Goal: Information Seeking & Learning: Learn about a topic

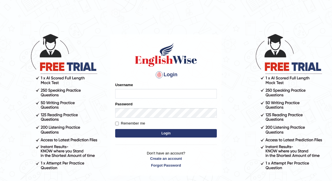
type input "shanti"
click at [163, 132] on button "Login" at bounding box center [166, 133] width 102 height 8
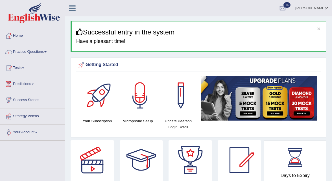
click at [42, 51] on link "Practice Questions" at bounding box center [32, 51] width 64 height 14
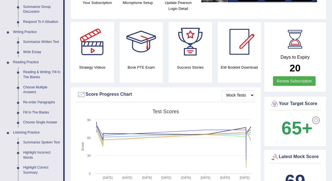
scroll to position [118, 0]
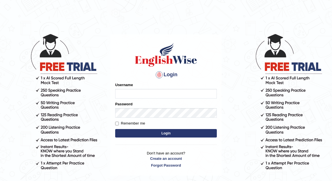
type input "shanti"
click at [165, 134] on button "Login" at bounding box center [166, 133] width 102 height 8
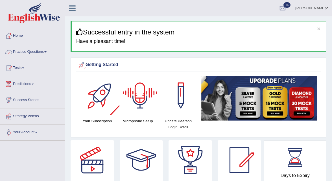
click at [40, 50] on link "Practice Questions" at bounding box center [32, 51] width 64 height 14
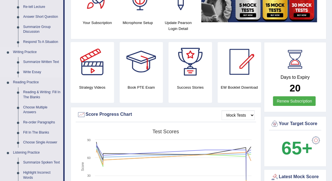
scroll to position [100, 0]
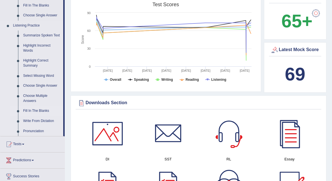
click at [35, 115] on link "Fill In The Blanks" at bounding box center [42, 111] width 43 height 10
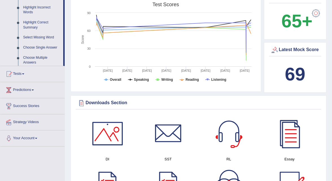
scroll to position [92, 0]
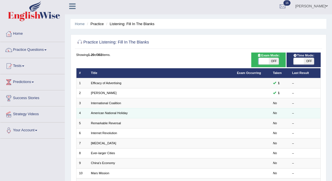
scroll to position [3, 0]
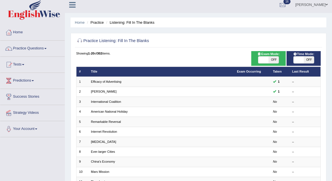
click at [274, 60] on span "OFF" at bounding box center [274, 60] width 10 height 7
checkbox input "true"
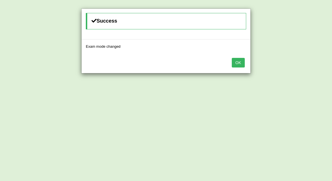
click at [239, 67] on button "OK" at bounding box center [238, 63] width 13 height 10
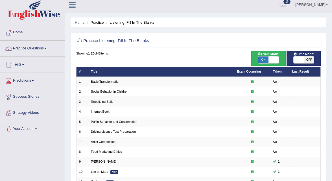
click at [308, 59] on span "OFF" at bounding box center [309, 60] width 10 height 7
checkbox input "true"
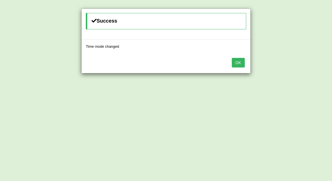
click at [243, 63] on button "OK" at bounding box center [238, 63] width 13 height 10
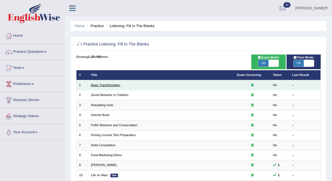
click at [115, 84] on link "Basic Transformation" at bounding box center [105, 84] width 29 height 3
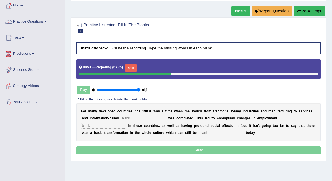
scroll to position [29, 0]
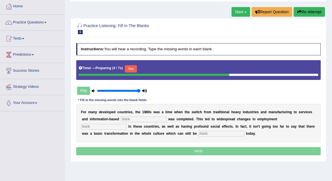
click at [127, 119] on input "text" at bounding box center [144, 120] width 46 height 6
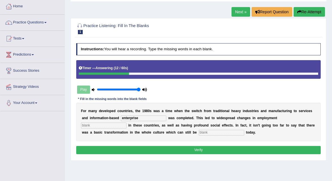
type input "enterprise"
click at [127, 123] on input "text" at bounding box center [104, 126] width 46 height 6
type input "patterns"
click at [199, 133] on input "text" at bounding box center [222, 133] width 46 height 6
type input "observed"
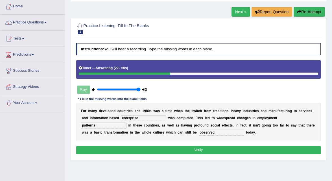
click at [193, 150] on button "Verify" at bounding box center [198, 150] width 245 height 8
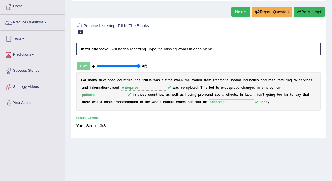
scroll to position [0, 0]
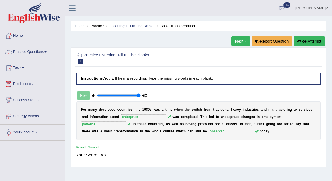
click at [239, 44] on link "Next »" at bounding box center [241, 41] width 19 height 10
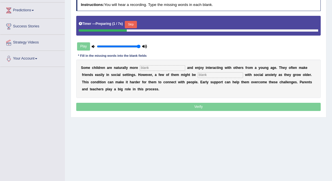
scroll to position [75, 0]
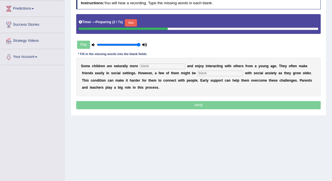
click at [143, 66] on input "text" at bounding box center [163, 67] width 46 height 6
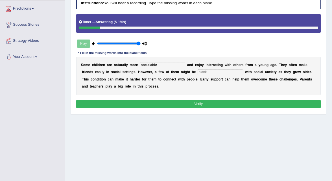
type input "socialable"
click at [200, 72] on input "text" at bounding box center [221, 73] width 46 height 6
type input "diagnosed"
click at [198, 105] on button "Verify" at bounding box center [198, 104] width 245 height 8
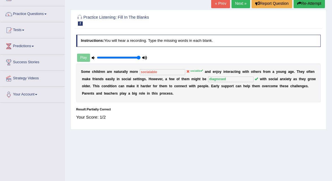
scroll to position [0, 0]
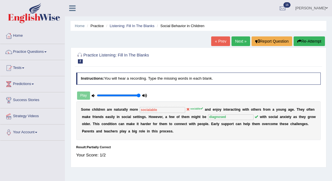
click at [240, 42] on link "Next »" at bounding box center [241, 41] width 19 height 10
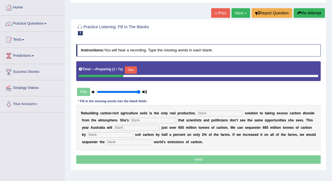
scroll to position [42, 0]
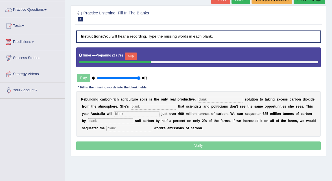
click at [201, 100] on input "text" at bounding box center [221, 100] width 46 height 6
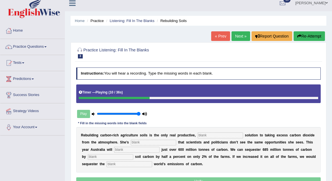
scroll to position [0, 0]
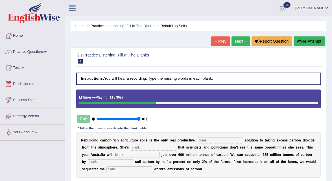
click at [310, 42] on button "Re-Attempt" at bounding box center [309, 41] width 31 height 10
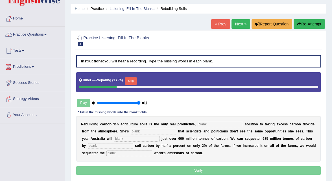
scroll to position [22, 0]
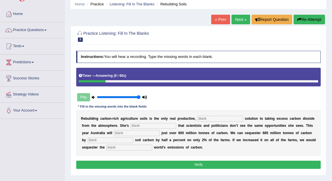
click at [211, 118] on input "text" at bounding box center [221, 119] width 46 height 6
type input "prominent"
click at [149, 125] on input "text" at bounding box center [154, 126] width 46 height 6
type input "frustrated"
click at [128, 133] on input "text" at bounding box center [137, 133] width 46 height 6
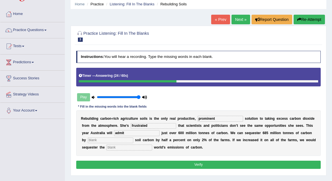
type input "admit"
click at [105, 141] on input "text" at bounding box center [111, 141] width 46 height 6
type input "increasing"
click at [128, 150] on input "text" at bounding box center [130, 148] width 46 height 6
type input "whole"
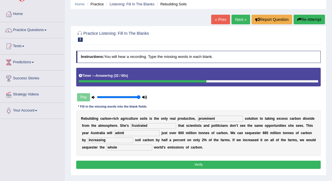
click at [190, 167] on button "Verify" at bounding box center [198, 165] width 245 height 8
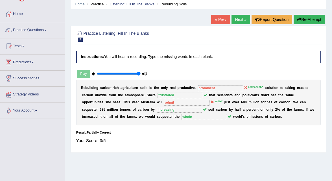
click at [238, 19] on link "Next »" at bounding box center [241, 20] width 19 height 10
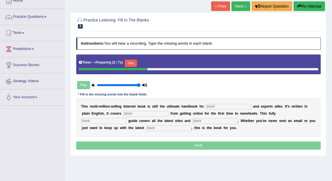
scroll to position [40, 0]
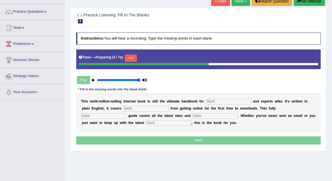
click at [208, 100] on input "text" at bounding box center [229, 102] width 46 height 6
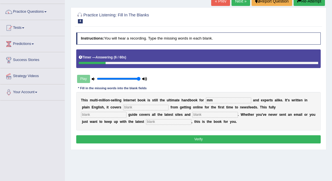
type input "mm"
click at [128, 107] on input "text" at bounding box center [146, 108] width 46 height 6
type input "everything"
click at [127, 112] on input "text" at bounding box center [104, 115] width 46 height 6
type input "revised"
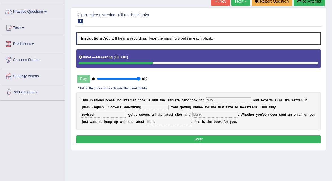
click at [193, 116] on input "text" at bounding box center [216, 115] width 46 height 6
type input "mm"
click at [146, 124] on input "text" at bounding box center [169, 122] width 46 height 6
type input "developments"
click at [175, 142] on button "Verify" at bounding box center [198, 139] width 245 height 8
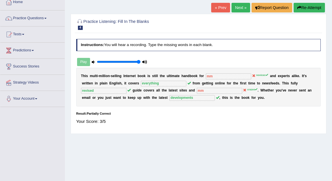
scroll to position [0, 0]
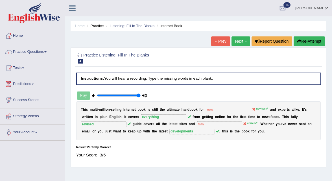
click at [244, 41] on link "Next »" at bounding box center [241, 41] width 19 height 10
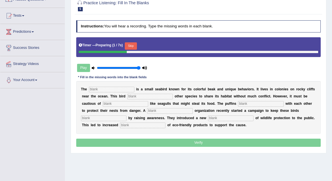
scroll to position [54, 0]
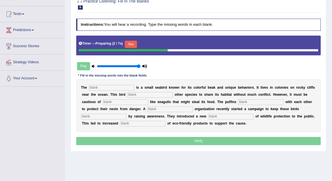
click at [114, 88] on input "text" at bounding box center [112, 88] width 46 height 6
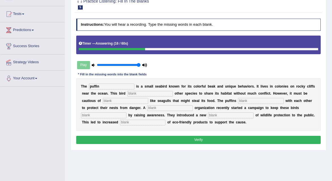
type input "puffin"
click at [138, 94] on input "text" at bounding box center [151, 94] width 46 height 6
type input "allows"
click at [121, 99] on input "text" at bounding box center [126, 101] width 46 height 6
type input "predators"
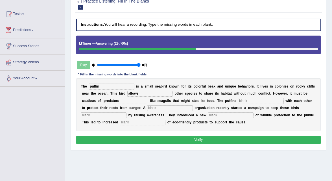
click at [238, 100] on input "text" at bounding box center [261, 101] width 46 height 6
type input "cooperate"
click at [157, 106] on input "text" at bounding box center [170, 108] width 46 height 6
type input "cooperate"
click at [105, 116] on input "text" at bounding box center [104, 116] width 46 height 6
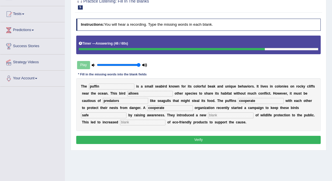
type input "safe"
click at [212, 115] on input "text" at bounding box center [231, 116] width 46 height 6
type input "conception"
click at [120, 125] on input "text" at bounding box center [143, 123] width 46 height 6
type input "consumption"
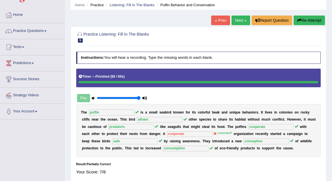
scroll to position [0, 0]
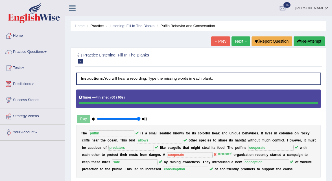
click at [243, 42] on link "Next »" at bounding box center [241, 41] width 19 height 10
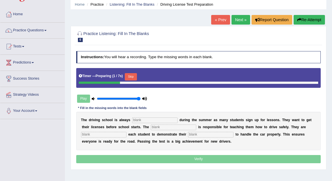
scroll to position [23, 0]
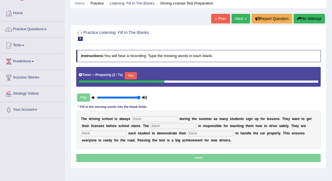
click at [150, 120] on input "text" at bounding box center [155, 119] width 46 height 6
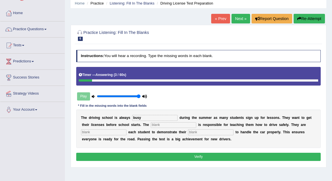
type input "busy"
click at [151, 127] on input "text" at bounding box center [174, 125] width 46 height 6
type input "instructor"
click at [95, 133] on input "text" at bounding box center [104, 132] width 46 height 6
type input "requiring"
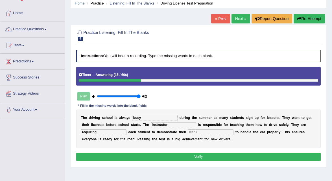
click at [200, 133] on input "text" at bounding box center [211, 132] width 46 height 6
type input "ability"
click at [208, 156] on button "Verify" at bounding box center [198, 157] width 245 height 8
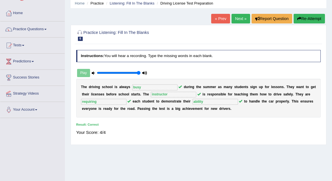
click at [238, 20] on link "Next »" at bounding box center [241, 19] width 19 height 10
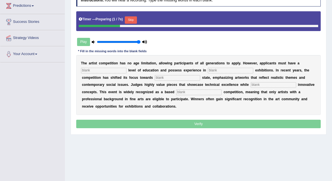
scroll to position [79, 0]
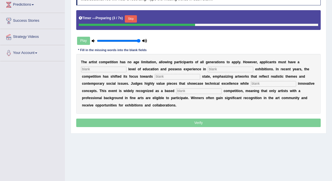
click at [110, 70] on input "text" at bounding box center [104, 70] width 46 height 6
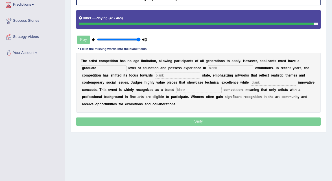
type input "graduate"
click at [211, 69] on input "text" at bounding box center [231, 69] width 46 height 6
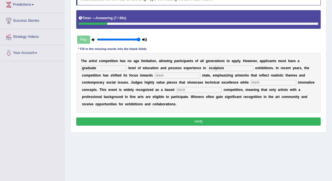
type input "sculpture"
click at [169, 75] on input "text" at bounding box center [178, 76] width 46 height 6
type input "reak"
click at [256, 83] on input "text" at bounding box center [274, 83] width 46 height 6
type input "incorporating"
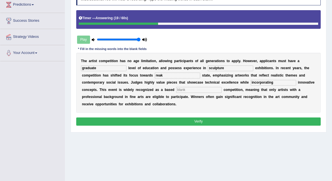
click at [189, 89] on input "text" at bounding box center [199, 90] width 46 height 6
type input "professional"
click at [204, 121] on button "Verify" at bounding box center [198, 122] width 245 height 8
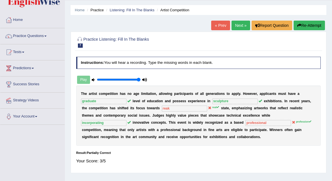
scroll to position [0, 0]
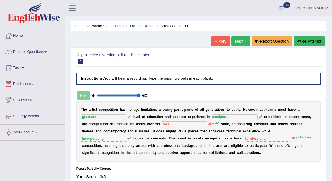
click at [240, 46] on link "Next »" at bounding box center [241, 41] width 19 height 10
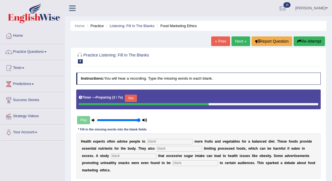
click at [155, 140] on input "text" at bounding box center [170, 142] width 46 height 6
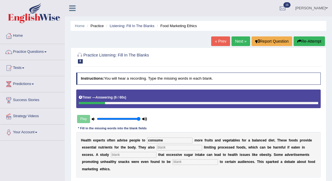
type input "consume"
click at [164, 149] on input "text" at bounding box center [180, 148] width 46 height 6
type input "recommended"
click at [111, 156] on input "text" at bounding box center [134, 155] width 46 height 6
type input "diagnosed"
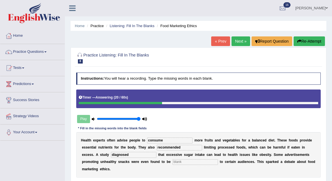
click at [173, 163] on input "text" at bounding box center [196, 162] width 46 height 6
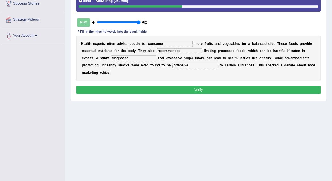
scroll to position [98, 0]
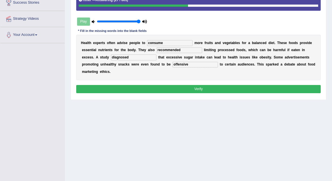
type input "offensive"
click at [203, 89] on button "Verify" at bounding box center [198, 89] width 245 height 8
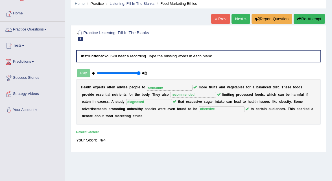
scroll to position [0, 0]
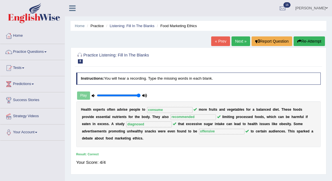
click at [238, 39] on link "Next »" at bounding box center [241, 41] width 19 height 10
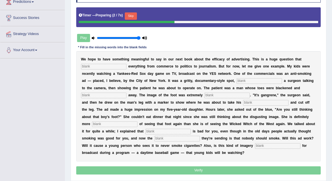
scroll to position [83, 0]
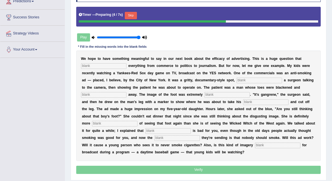
click at [86, 63] on input "text" at bounding box center [104, 66] width 46 height 6
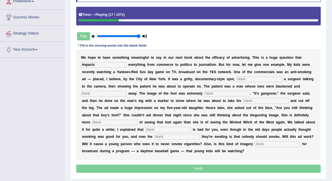
type input "impacts"
click at [244, 80] on input "text" at bounding box center [260, 80] width 46 height 6
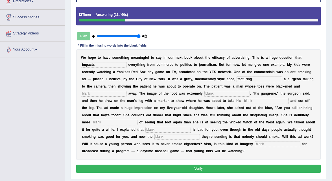
type input "featuring"
click at [88, 91] on input "text" at bounding box center [104, 94] width 46 height 6
type input "running"
click at [212, 94] on input "text" at bounding box center [228, 94] width 46 height 6
type input "disgusting"
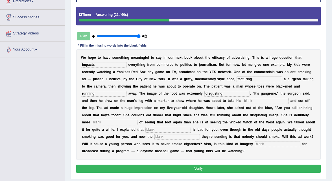
click at [243, 102] on input "text" at bounding box center [266, 101] width 46 height 6
type input "nn"
click at [99, 122] on input "text" at bounding box center [115, 123] width 46 height 6
type input "scared"
click at [146, 129] on input "text" at bounding box center [169, 130] width 46 height 6
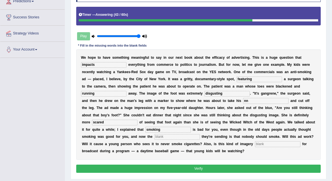
type input "smoking"
click at [155, 137] on input "text" at bounding box center [178, 137] width 46 height 6
type input "message"
click at [255, 142] on input "text" at bounding box center [278, 144] width 46 height 6
type input "appropriate"
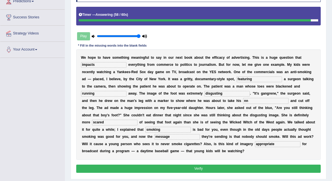
click at [201, 168] on button "Verify" at bounding box center [198, 169] width 245 height 8
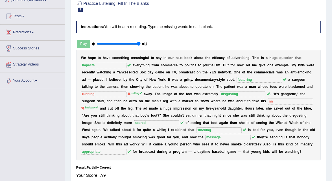
scroll to position [0, 0]
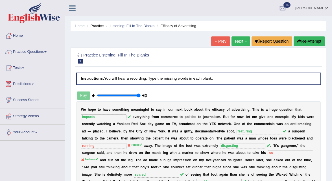
click at [241, 40] on link "Next »" at bounding box center [241, 41] width 19 height 10
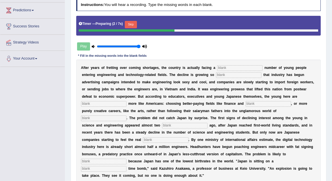
scroll to position [75, 0]
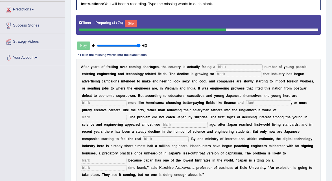
click at [222, 66] on input "text" at bounding box center [240, 67] width 46 height 6
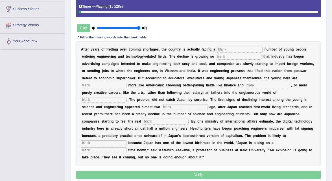
scroll to position [93, 0]
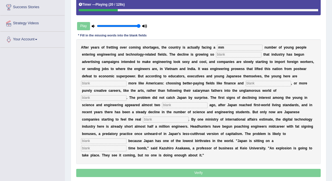
type input "mm"
click at [216, 55] on input "text" at bounding box center [239, 55] width 46 height 6
type input "drastic"
click at [93, 83] on input "text" at bounding box center [104, 84] width 46 height 6
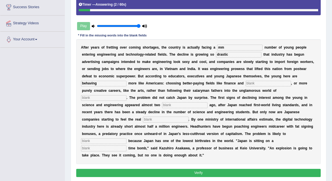
type input "behaving"
click at [249, 84] on input "text" at bounding box center [269, 84] width 46 height 6
type input "medicine"
click at [127, 95] on input "text" at bounding box center [104, 98] width 46 height 6
type input "manufacturing"
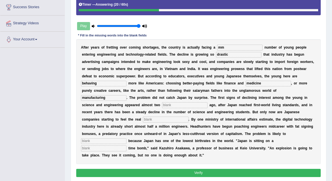
click at [162, 103] on input "text" at bounding box center [185, 105] width 46 height 6
type input "decades"
click at [143, 121] on input "text" at bounding box center [166, 120] width 46 height 6
type input "pinch"
click at [127, 139] on input "text" at bounding box center [104, 142] width 46 height 6
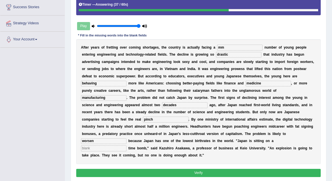
type input "worsen"
click at [127, 146] on input "text" at bounding box center [104, 149] width 46 height 6
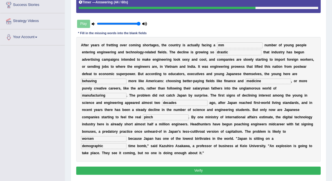
type input "demographic"
click at [198, 167] on button "Verify" at bounding box center [198, 171] width 245 height 8
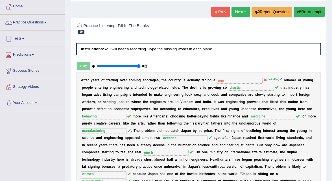
scroll to position [0, 0]
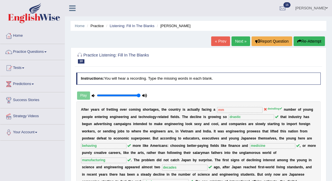
click at [235, 41] on link "Next »" at bounding box center [241, 41] width 19 height 10
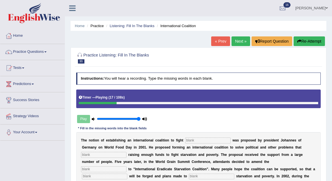
click at [313, 40] on button "Re-Attempt" at bounding box center [309, 41] width 31 height 10
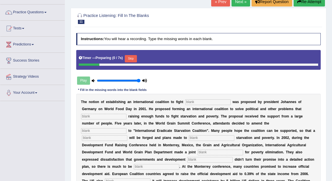
scroll to position [41, 0]
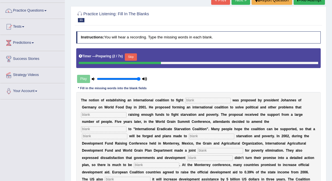
click at [191, 100] on input "text" at bounding box center [208, 101] width 46 height 6
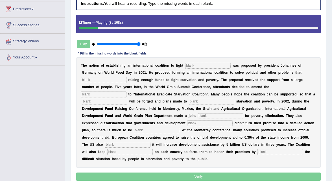
scroll to position [75, 0]
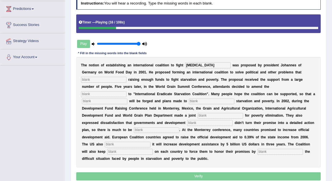
type input "starvation"
click at [90, 78] on input "text" at bounding box center [104, 80] width 46 height 6
type input "obstruct"
click at [127, 91] on input "text" at bounding box center [104, 94] width 46 height 6
type input "m"
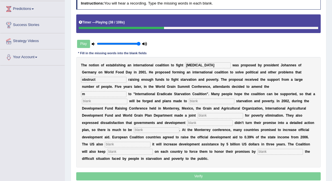
click at [128, 99] on input "text" at bounding box center [105, 102] width 46 height 6
type input "resolution"
click at [189, 103] on input "text" at bounding box center [212, 102] width 46 height 6
type input "eliminate"
click at [198, 116] on input "text" at bounding box center [221, 116] width 46 height 6
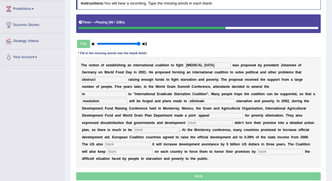
type input "appeal"
click at [187, 121] on input "text" at bounding box center [210, 123] width 46 height 6
type input "patterns"
click at [134, 129] on input "text" at bounding box center [157, 131] width 46 height 6
type input "desired"
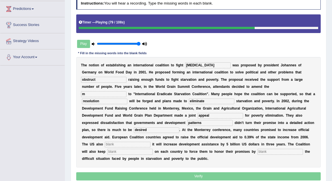
click at [150, 142] on input "text" at bounding box center [128, 145] width 46 height 6
type input "announced"
click at [153, 149] on input "text" at bounding box center [130, 152] width 46 height 6
type input "pressure"
click at [258, 152] on input "text" at bounding box center [281, 152] width 46 height 6
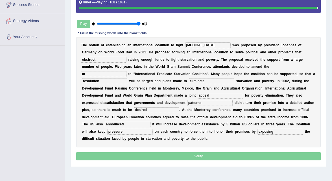
scroll to position [98, 0]
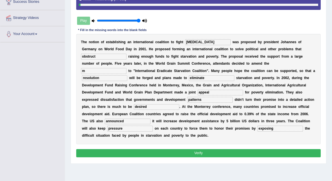
type input "exposing"
click at [199, 153] on button "Verify" at bounding box center [198, 153] width 245 height 8
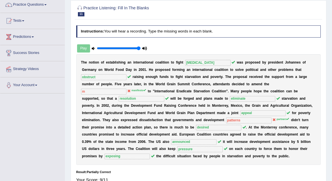
scroll to position [0, 0]
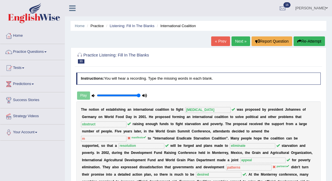
click at [236, 41] on link "Next »" at bounding box center [241, 41] width 19 height 10
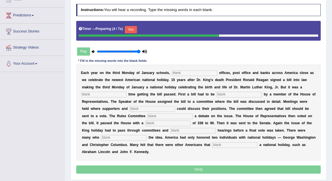
scroll to position [69, 0]
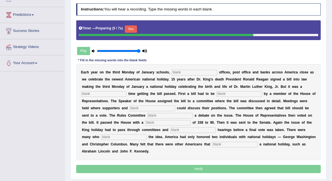
click at [175, 71] on input "text" at bounding box center [195, 73] width 46 height 6
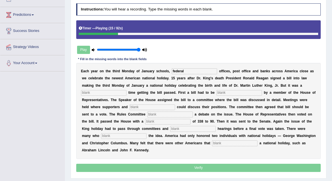
type input "federal"
click at [93, 91] on input "text" at bounding box center [104, 93] width 46 height 6
type input "tough"
click at [217, 90] on input "text" at bounding box center [240, 93] width 46 height 6
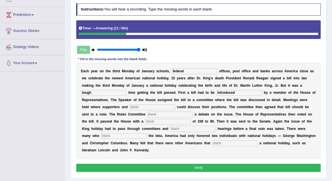
type input "introduced"
click at [139, 109] on input "text" at bounding box center [153, 108] width 46 height 6
type input "opponents"
click at [148, 115] on input "text" at bounding box center [171, 115] width 46 height 6
type input "schedule"
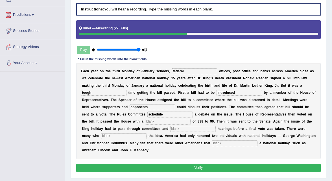
click at [145, 122] on input "text" at bounding box center [168, 122] width 46 height 6
type input "vote"
click at [170, 128] on input "text" at bounding box center [193, 129] width 46 height 6
type input "public"
click at [101, 138] on input "text" at bounding box center [124, 136] width 46 height 6
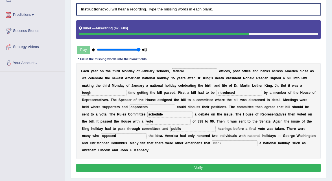
type input "opposed"
click at [226, 142] on input "text" at bounding box center [235, 144] width 46 height 6
type input "deserved"
click at [210, 168] on button "Verify" at bounding box center [198, 168] width 245 height 8
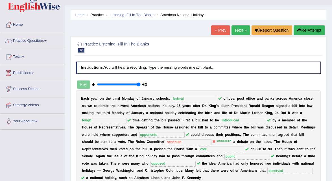
scroll to position [0, 0]
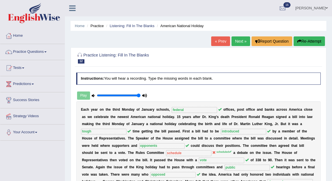
click at [240, 42] on link "Next »" at bounding box center [241, 41] width 19 height 10
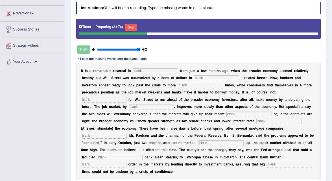
scroll to position [71, 0]
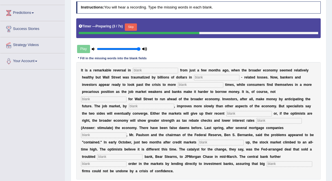
click at [144, 70] on input "text" at bounding box center [156, 71] width 46 height 6
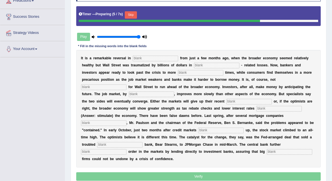
scroll to position [86, 0]
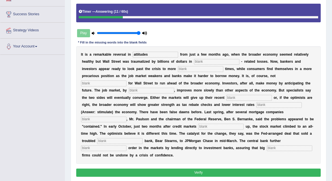
type input "attitudes"
click at [206, 63] on input "text" at bounding box center [217, 62] width 46 height 6
type input "mortgage"
click at [181, 70] on input "text" at bounding box center [201, 69] width 46 height 6
type input "profitable"
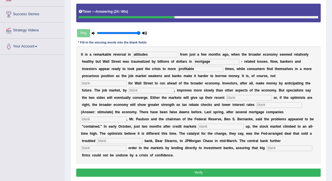
click at [127, 81] on input "text" at bounding box center [104, 84] width 46 height 6
type input "uncommon"
click at [129, 93] on input "text" at bounding box center [152, 91] width 46 height 6
type input "contrast"
click at [227, 97] on input "text" at bounding box center [250, 98] width 46 height 6
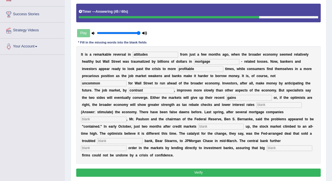
type input "gains"
click at [257, 106] on input "text" at bounding box center [280, 105] width 46 height 6
type input "stimulate"
click at [100, 118] on input "text" at bounding box center [104, 120] width 46 height 6
type input "collapsed"
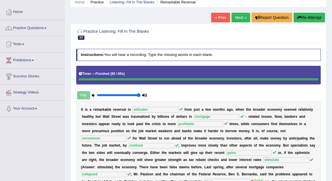
scroll to position [0, 0]
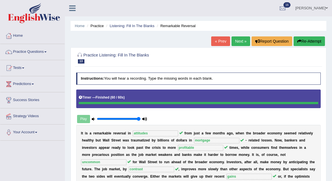
click at [242, 36] on link "Next »" at bounding box center [241, 41] width 19 height 10
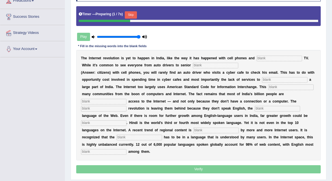
scroll to position [84, 0]
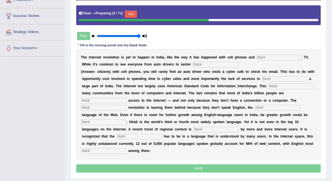
click at [263, 57] on input "text" at bounding box center [280, 58] width 46 height 6
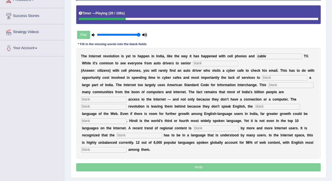
type input "cable"
click at [268, 79] on input "text" at bounding box center [285, 78] width 46 height 6
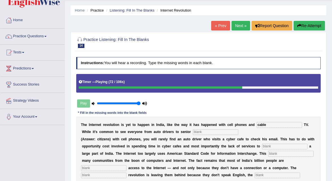
scroll to position [10, 0]
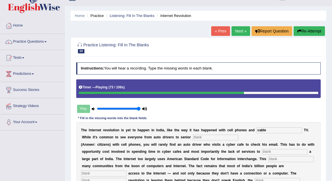
click at [239, 27] on link "Next »" at bounding box center [241, 31] width 19 height 10
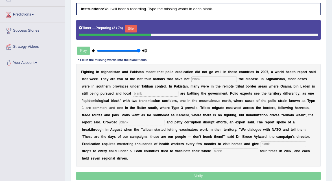
scroll to position [70, 0]
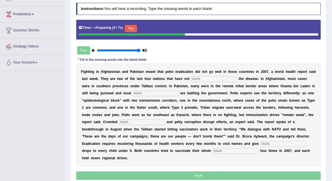
click at [199, 76] on input "text" at bounding box center [215, 79] width 46 height 6
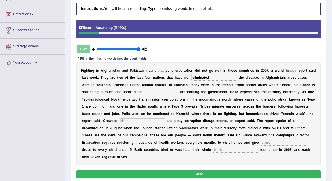
type input "eliminated"
click at [155, 94] on input "text" at bounding box center [156, 93] width 46 height 6
type input "militans"
click at [137, 120] on input "text" at bounding box center [142, 121] width 46 height 6
type input "slumps"
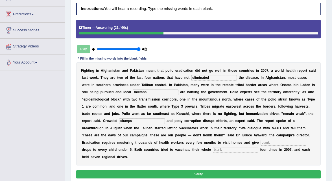
click at [261, 144] on input "text" at bounding box center [284, 143] width 46 height 6
type input "vaccine"
click at [213, 152] on input "text" at bounding box center [236, 150] width 46 height 6
type input "populations"
click at [202, 170] on button "Verify" at bounding box center [198, 174] width 245 height 8
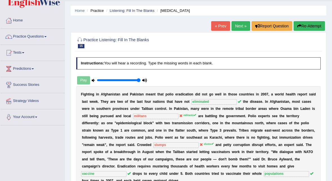
scroll to position [0, 0]
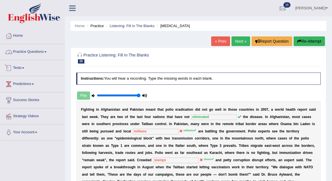
click at [42, 51] on link "Practice Questions" at bounding box center [32, 51] width 64 height 14
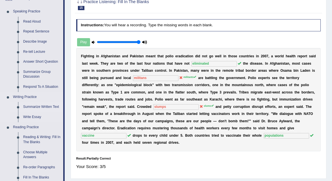
scroll to position [54, 0]
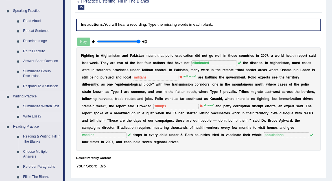
click at [42, 116] on link "Write Essay" at bounding box center [42, 117] width 43 height 10
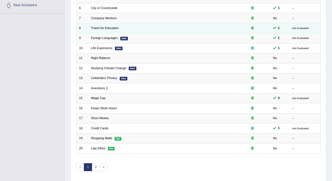
scroll to position [128, 0]
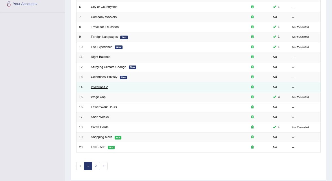
click at [100, 86] on link "Inventions 2" at bounding box center [99, 86] width 17 height 3
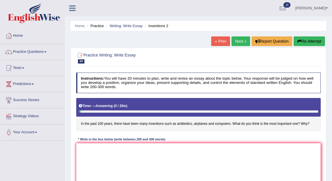
click at [240, 41] on link "Next »" at bounding box center [241, 41] width 19 height 10
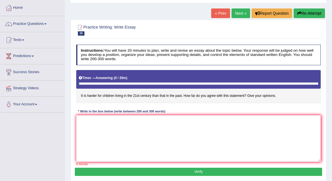
scroll to position [31, 0]
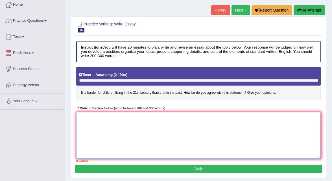
click at [113, 123] on textarea at bounding box center [198, 135] width 245 height 47
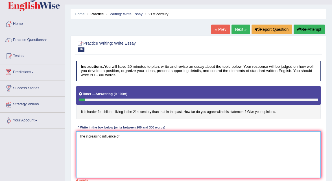
scroll to position [0, 0]
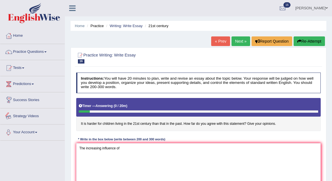
click at [46, 163] on div "Toggle navigation Home Practice Questions Speaking Practice Read Aloud Repeat S…" at bounding box center [166, 147] width 332 height 294
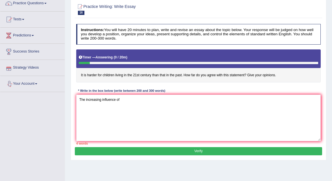
scroll to position [49, 0]
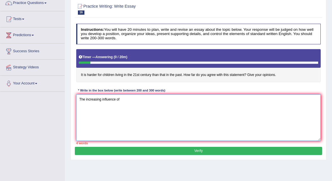
click at [128, 102] on textarea "The increasing influence of" at bounding box center [198, 117] width 245 height 47
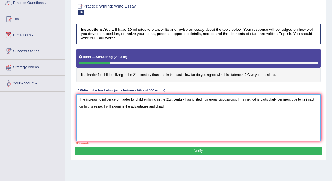
click at [166, 108] on textarea "The increasing influence of harder for children living in the 21st century has …" at bounding box center [198, 117] width 245 height 47
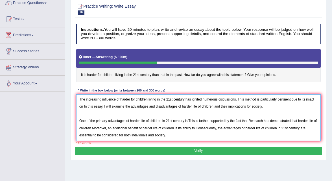
scroll to position [13, 0]
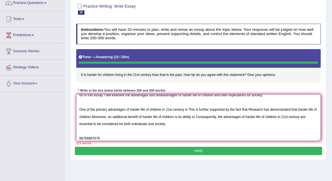
type textarea "The increasing influence of harder for children living in the 21st century has …"
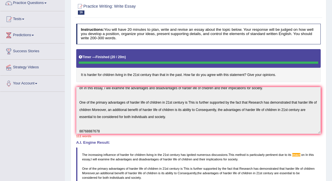
scroll to position [0, 0]
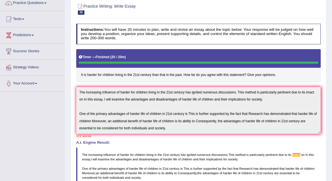
click at [233, 141] on h4 "A.I. Engine Result:" at bounding box center [198, 143] width 245 height 4
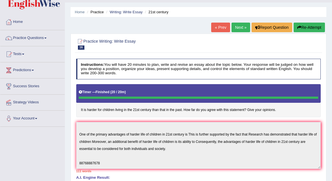
scroll to position [14, 0]
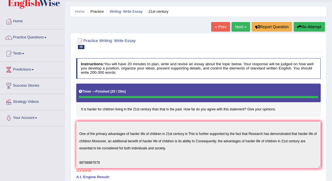
click at [308, 29] on button "Re-Attempt" at bounding box center [309, 27] width 31 height 10
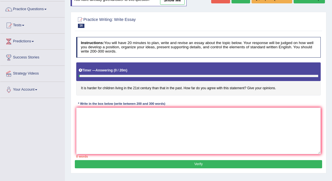
scroll to position [43, 0]
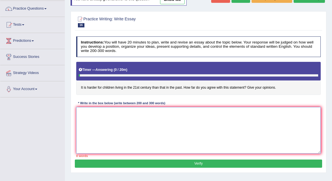
click at [124, 117] on textarea at bounding box center [198, 130] width 245 height 47
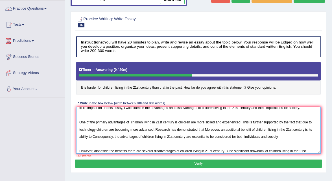
scroll to position [22, 0]
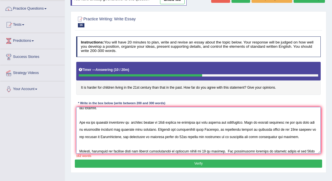
click at [227, 148] on textarea at bounding box center [198, 130] width 245 height 47
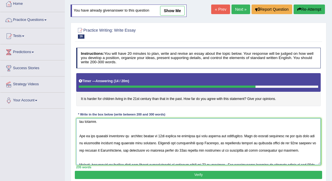
scroll to position [16, 0]
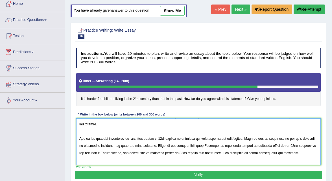
click at [206, 139] on textarea at bounding box center [198, 141] width 245 height 47
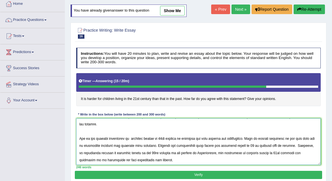
click at [180, 146] on textarea at bounding box center [198, 141] width 245 height 47
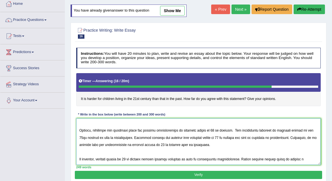
scroll to position [33, 0]
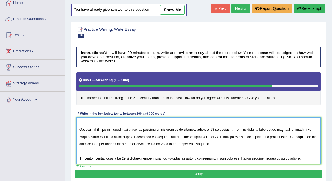
type textarea "The increasing influence of harder for children living in 21st century than in …"
click at [185, 173] on button "Verify" at bounding box center [198, 174] width 247 height 8
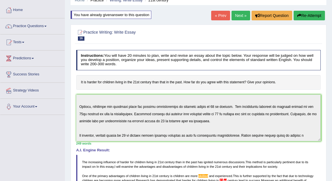
scroll to position [0, 0]
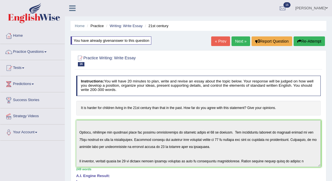
click at [241, 42] on link "Next »" at bounding box center [241, 41] width 19 height 10
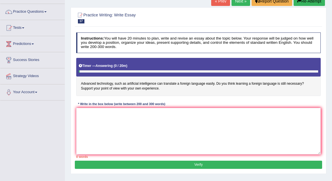
scroll to position [38, 0]
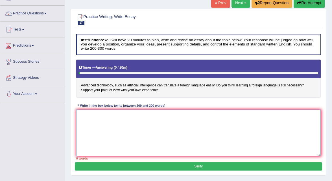
click at [117, 115] on textarea at bounding box center [198, 133] width 245 height 47
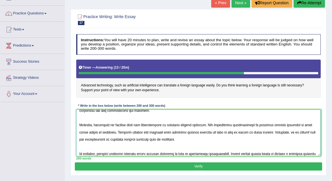
scroll to position [64, 0]
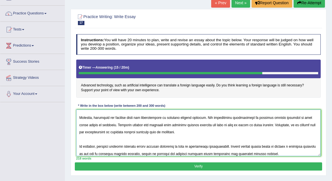
type textarea "The increasing influence of use of artificial intelligence to translate foreign…"
click at [199, 166] on button "Verify" at bounding box center [198, 167] width 247 height 8
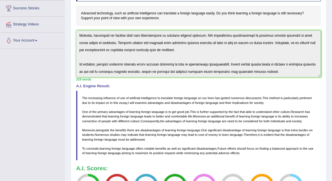
scroll to position [93, 0]
